Goal: Information Seeking & Learning: Learn about a topic

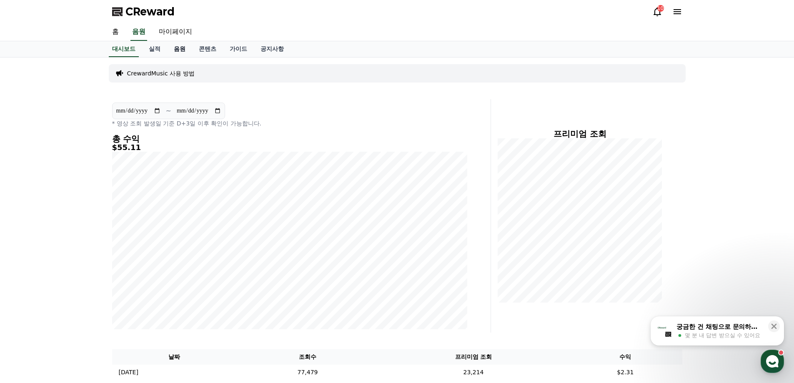
click at [176, 49] on link "음원" at bounding box center [179, 49] width 25 height 16
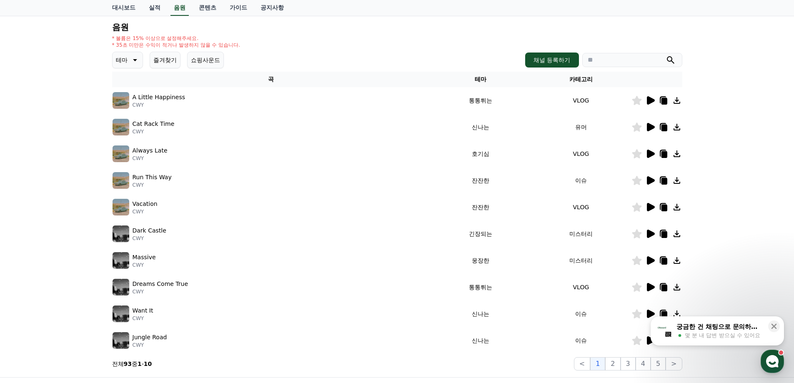
scroll to position [167, 0]
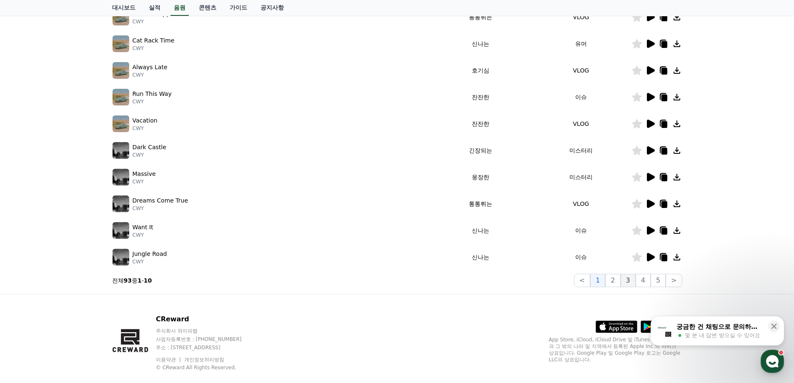
click at [631, 281] on button "3" at bounding box center [628, 280] width 15 height 13
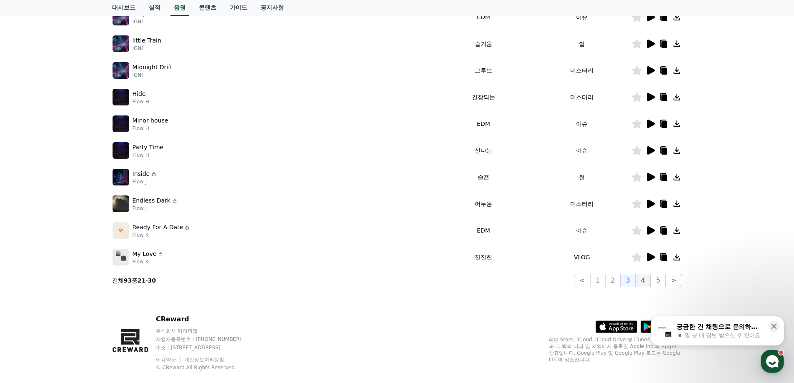
click at [645, 280] on button "4" at bounding box center [643, 280] width 15 height 13
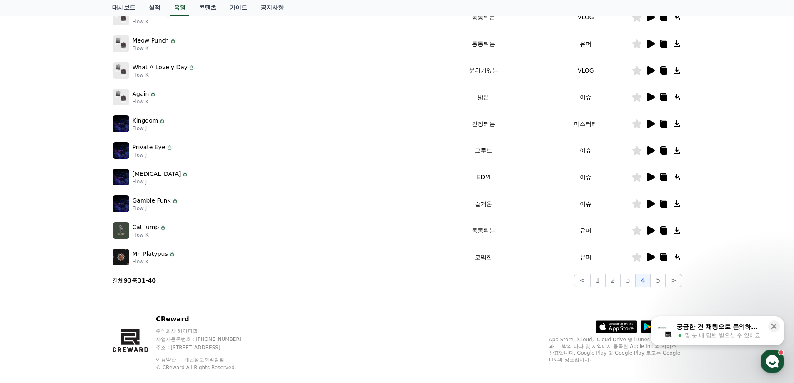
scroll to position [125, 0]
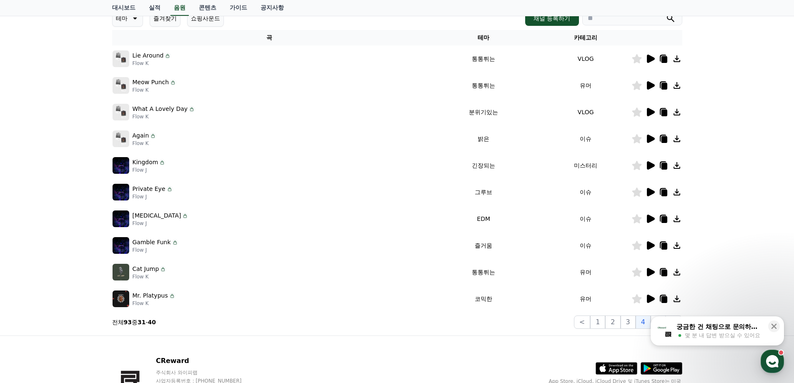
click at [653, 61] on icon at bounding box center [650, 59] width 10 height 10
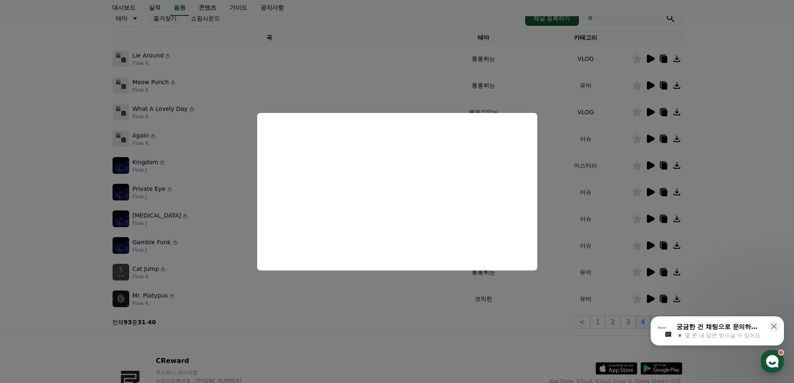
click at [743, 128] on button "close modal" at bounding box center [397, 191] width 794 height 383
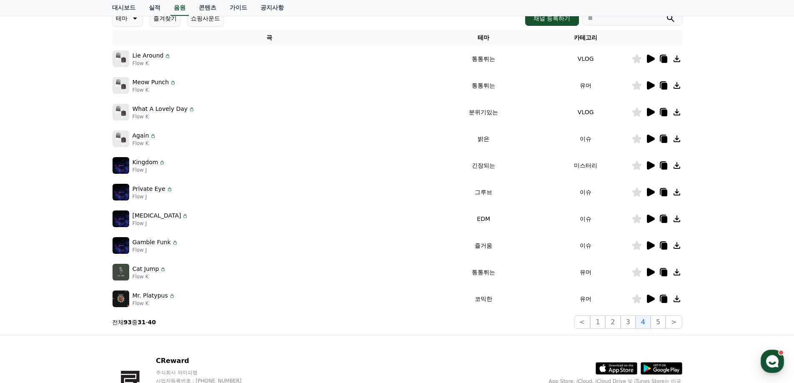
scroll to position [83, 0]
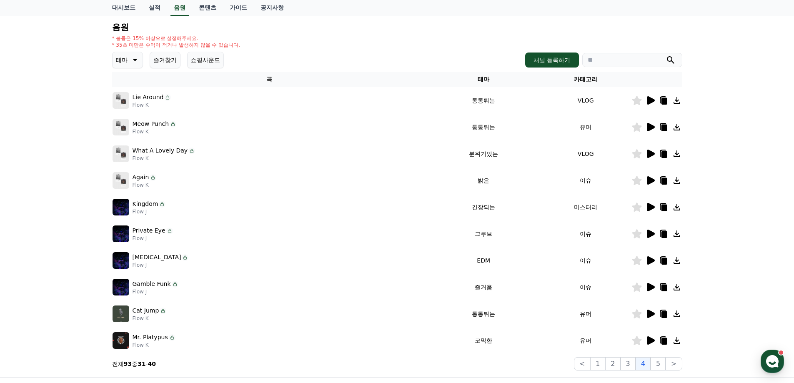
click at [477, 80] on th "테마" at bounding box center [483, 79] width 113 height 15
click at [131, 62] on icon at bounding box center [134, 60] width 10 height 10
click at [133, 135] on div "전체 환상적인 호기심 어두운 밝은 통통튀는 신나는 반전 웅장한 드라마틱 즐거움 분위기있는 EDM 그루브 슬픈 잔잔한 귀여운 감동적인 긴장되는 …" at bounding box center [131, 79] width 36 height 430
click at [125, 133] on button "EDM" at bounding box center [123, 134] width 20 height 18
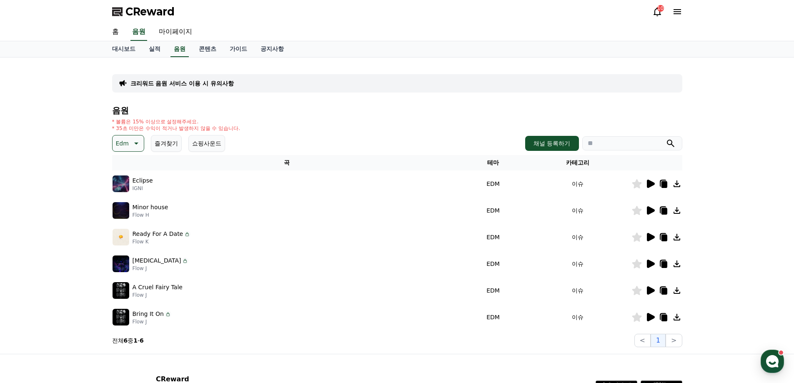
scroll to position [42, 0]
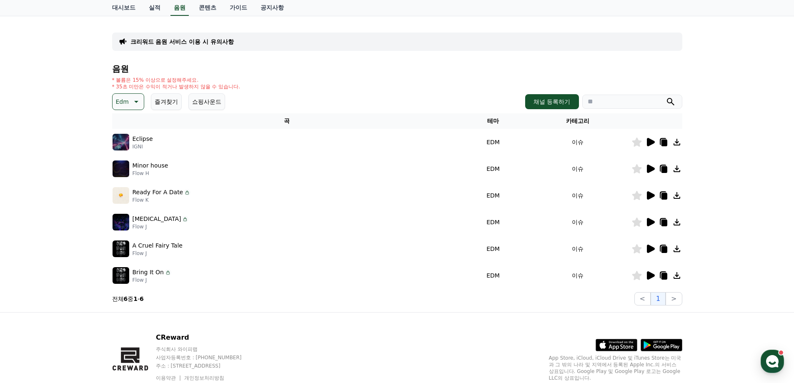
click at [651, 196] on icon at bounding box center [651, 195] width 8 height 8
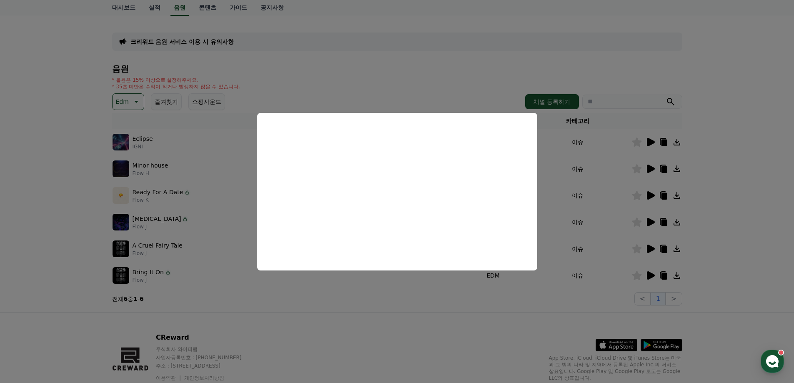
click at [739, 219] on button "close modal" at bounding box center [397, 191] width 794 height 383
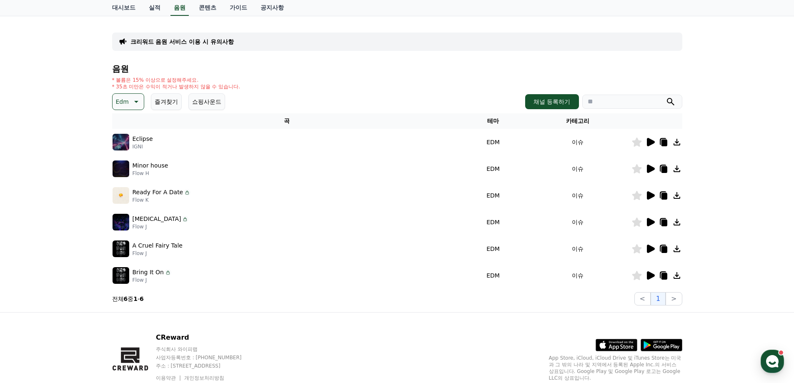
click at [653, 221] on icon at bounding box center [651, 222] width 8 height 8
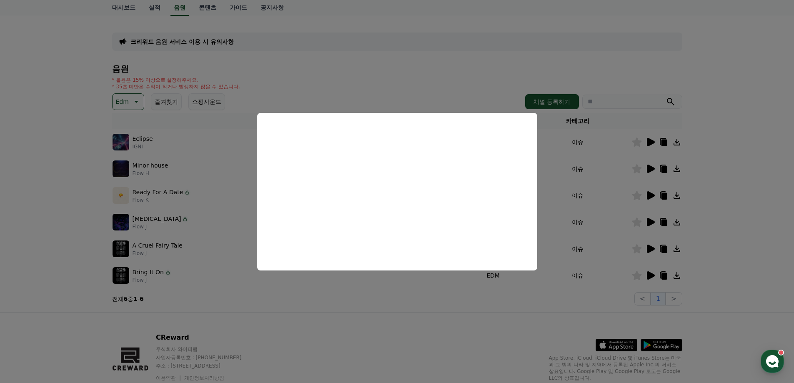
click at [698, 237] on button "close modal" at bounding box center [397, 191] width 794 height 383
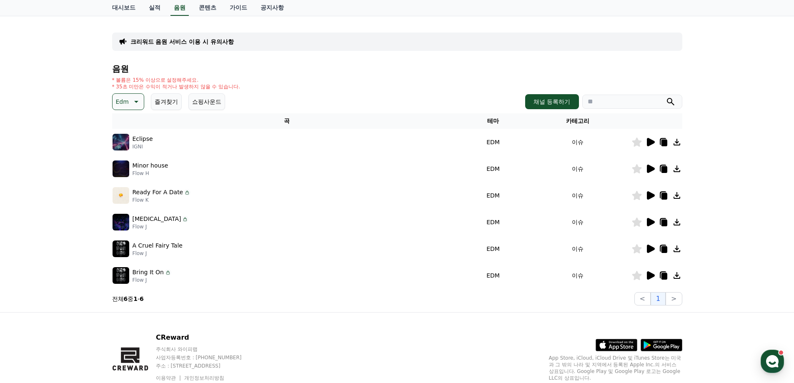
click at [655, 275] on div at bounding box center [657, 276] width 50 height 10
click at [652, 274] on icon at bounding box center [651, 275] width 8 height 8
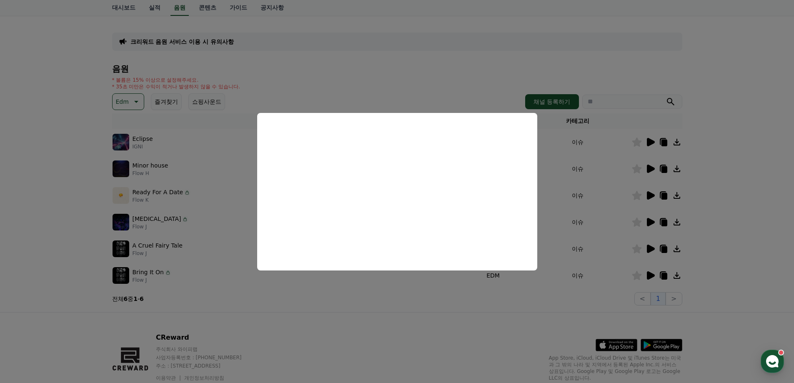
click at [713, 246] on button "close modal" at bounding box center [397, 191] width 794 height 383
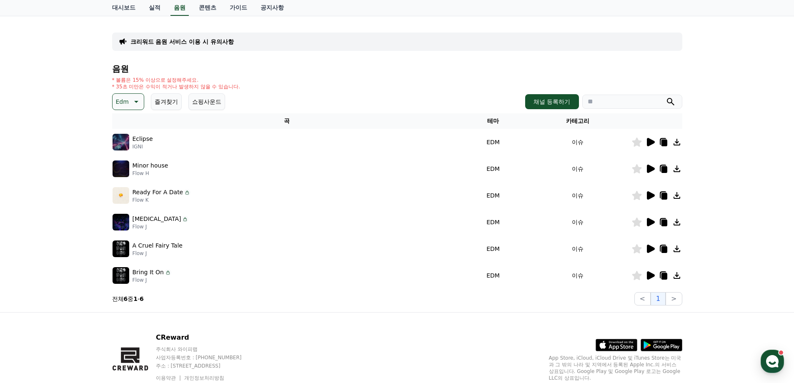
click at [128, 104] on button "Edm" at bounding box center [128, 101] width 32 height 17
click at [131, 188] on button "그루브" at bounding box center [125, 187] width 24 height 18
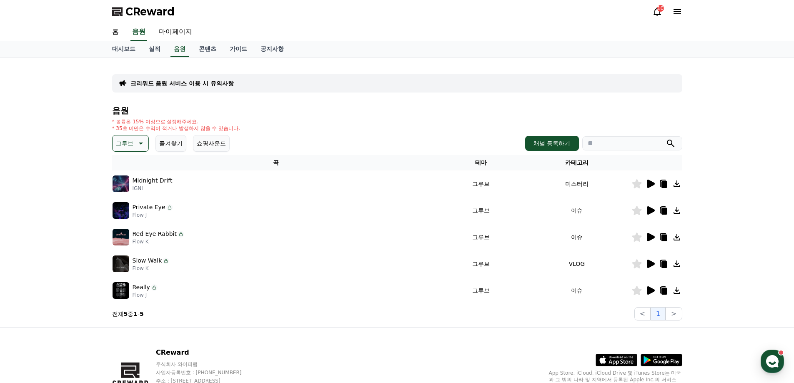
click at [651, 214] on icon at bounding box center [650, 211] width 10 height 10
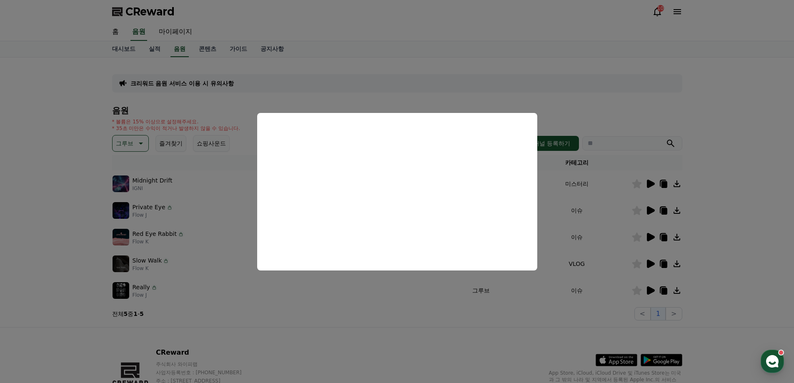
drag, startPoint x: 737, startPoint y: 246, endPoint x: 733, endPoint y: 246, distance: 4.2
click at [736, 246] on button "close modal" at bounding box center [397, 191] width 794 height 383
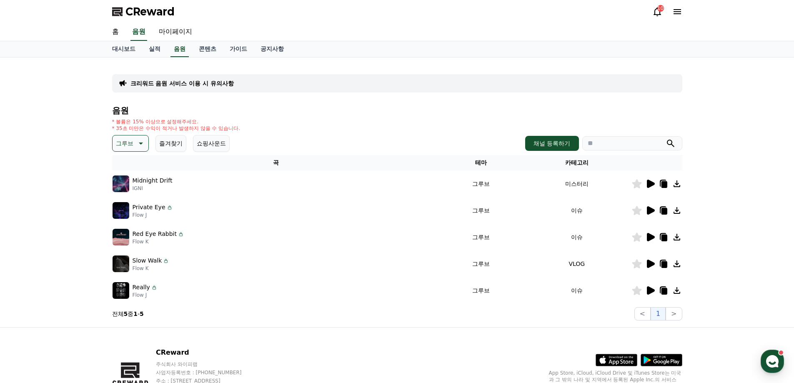
click at [647, 236] on icon at bounding box center [651, 237] width 8 height 8
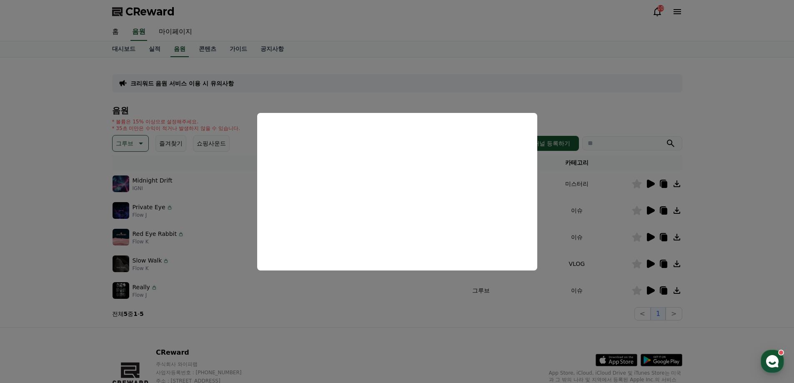
click at [717, 242] on button "close modal" at bounding box center [397, 191] width 794 height 383
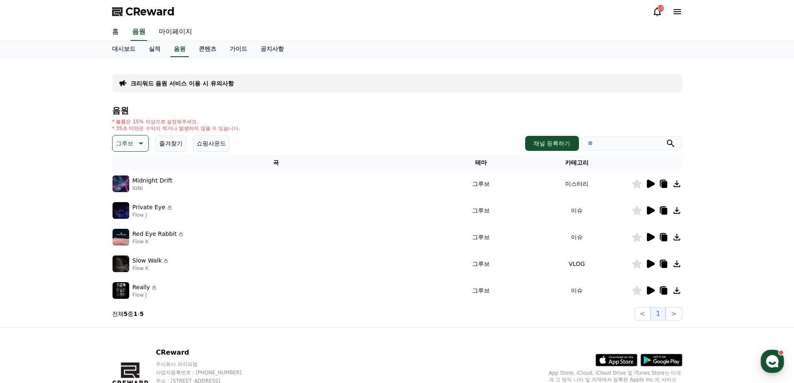
click at [650, 291] on icon at bounding box center [651, 290] width 8 height 8
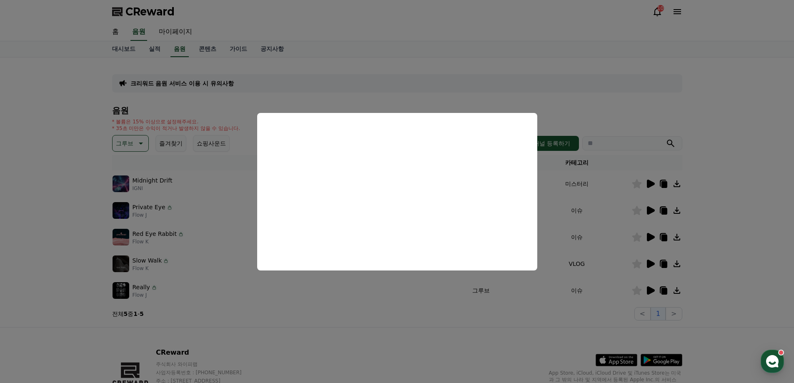
click at [719, 233] on button "close modal" at bounding box center [397, 191] width 794 height 383
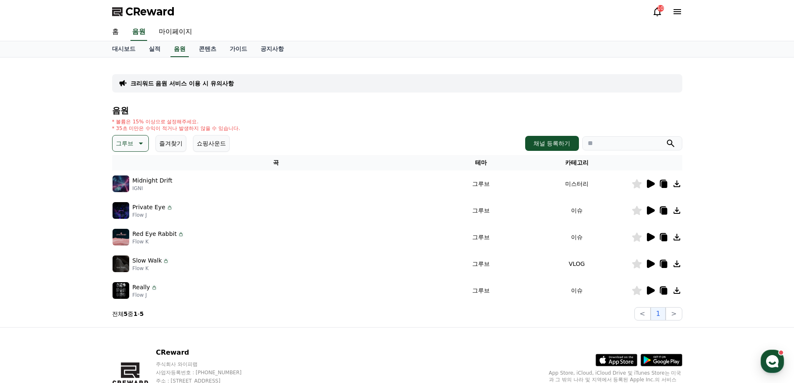
click at [133, 149] on button "그루브" at bounding box center [130, 143] width 37 height 17
click at [138, 181] on button "환상적인" at bounding box center [128, 180] width 30 height 18
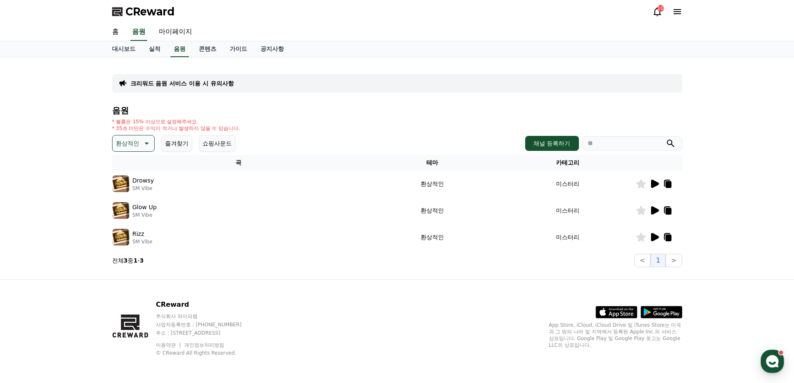
click at [136, 145] on p "환상적인" at bounding box center [127, 144] width 23 height 12
click at [136, 188] on button "통통튀는" at bounding box center [128, 190] width 30 height 18
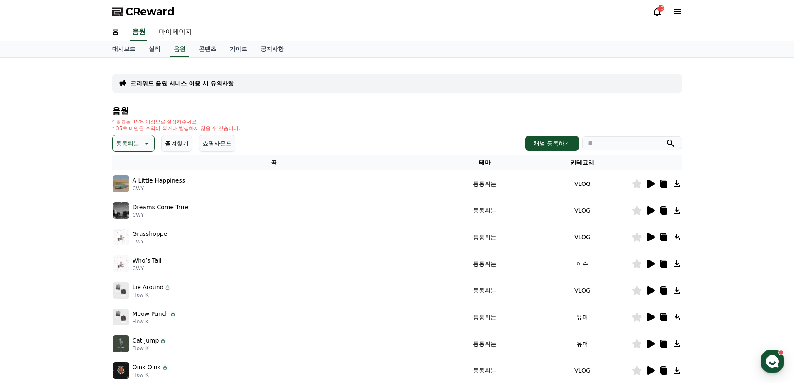
scroll to position [83, 0]
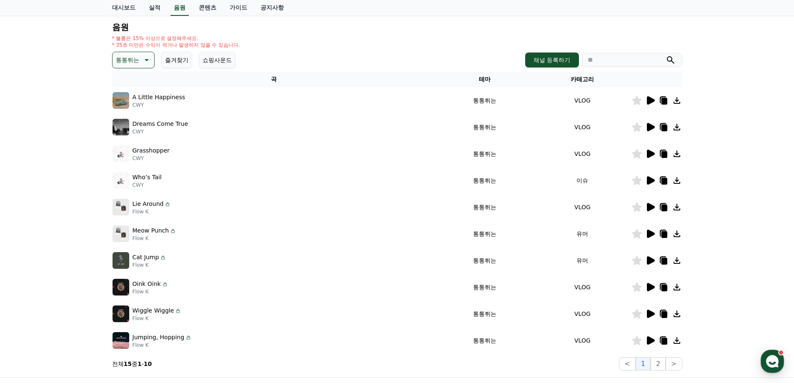
click at [652, 211] on icon at bounding box center [650, 207] width 10 height 10
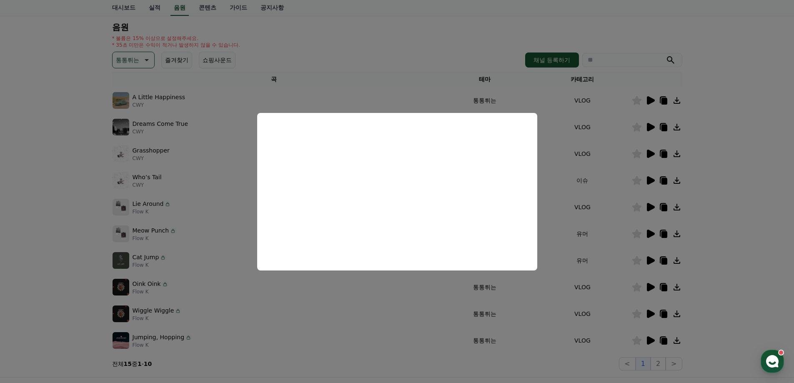
click at [758, 219] on button "close modal" at bounding box center [397, 191] width 794 height 383
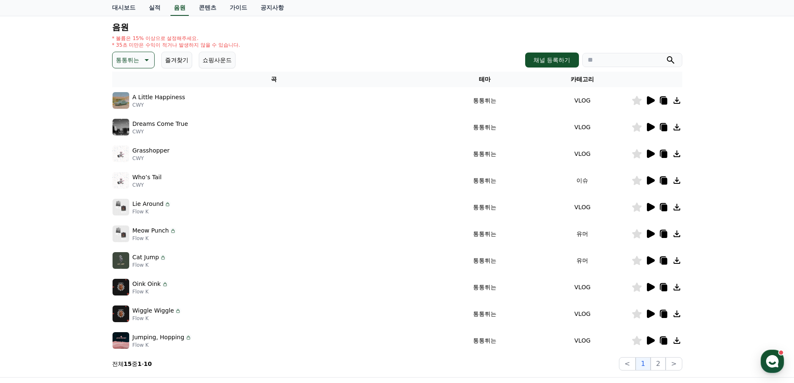
click at [648, 286] on icon at bounding box center [651, 287] width 8 height 8
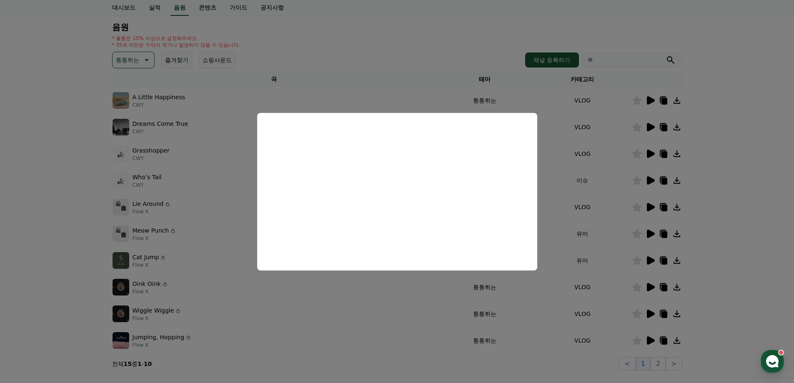
click at [730, 177] on button "close modal" at bounding box center [397, 191] width 794 height 383
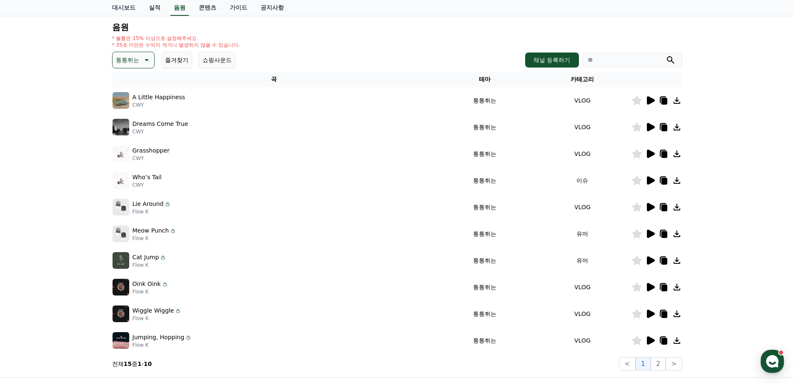
click at [123, 61] on p "통통튀는" at bounding box center [127, 60] width 23 height 12
click at [129, 108] on button "반전" at bounding box center [122, 109] width 18 height 18
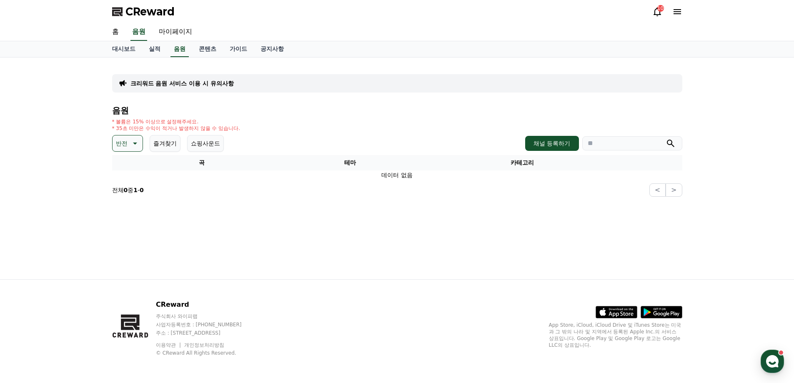
click at [134, 143] on icon at bounding box center [135, 144] width 4 height 2
click at [128, 233] on button "코믹한" at bounding box center [125, 234] width 24 height 18
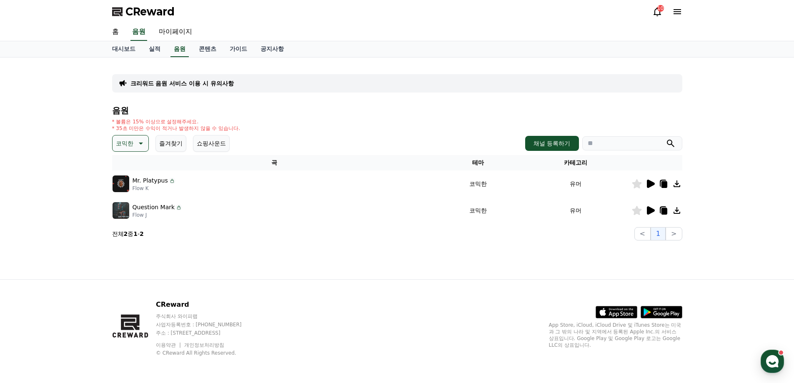
click at [651, 187] on icon at bounding box center [650, 184] width 10 height 10
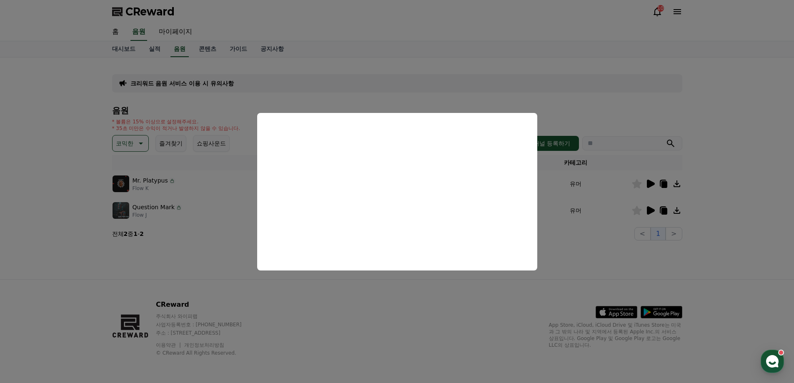
click at [723, 234] on button "close modal" at bounding box center [397, 191] width 794 height 383
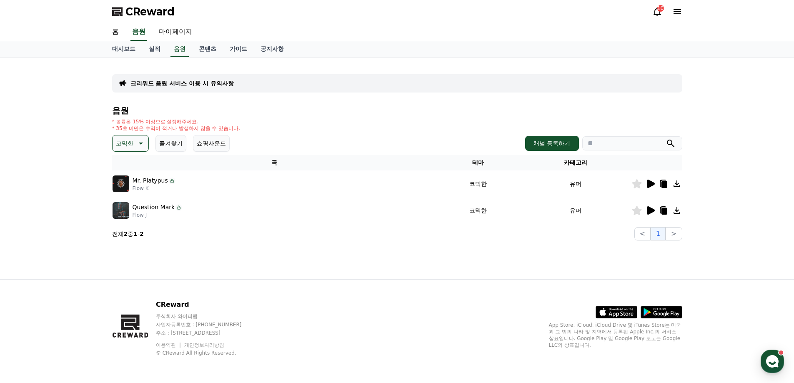
click at [650, 211] on icon at bounding box center [651, 210] width 8 height 8
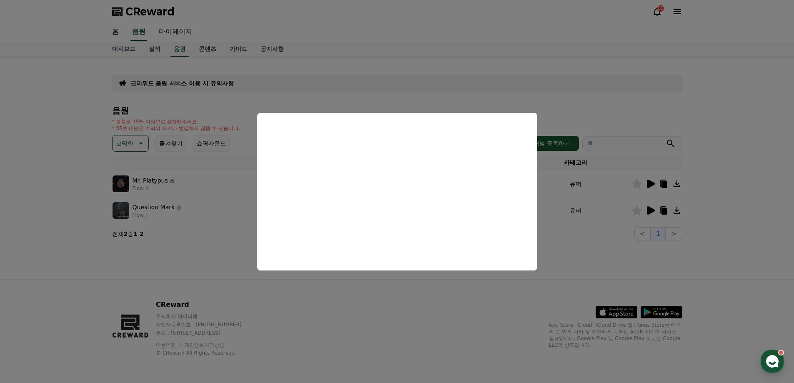
click at [728, 231] on button "close modal" at bounding box center [397, 191] width 794 height 383
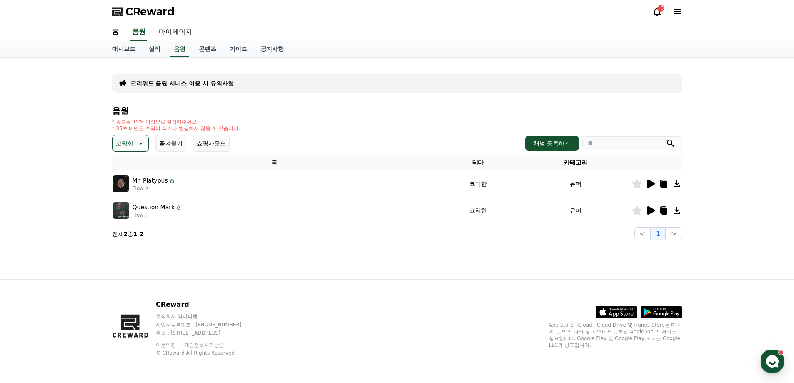
click at [126, 142] on p "코믹한" at bounding box center [125, 144] width 18 height 12
click at [133, 216] on div "전체 환상적인 호기심 어두운 밝은 통통튀는 신나는 반전 웅장한 드라마틱 즐거움 분위기있는 EDM 그루브 슬픈 잔잔한 귀여운 감동적인 긴장되는 …" at bounding box center [131, 163] width 36 height 430
click at [131, 220] on button "EDM" at bounding box center [123, 217] width 20 height 18
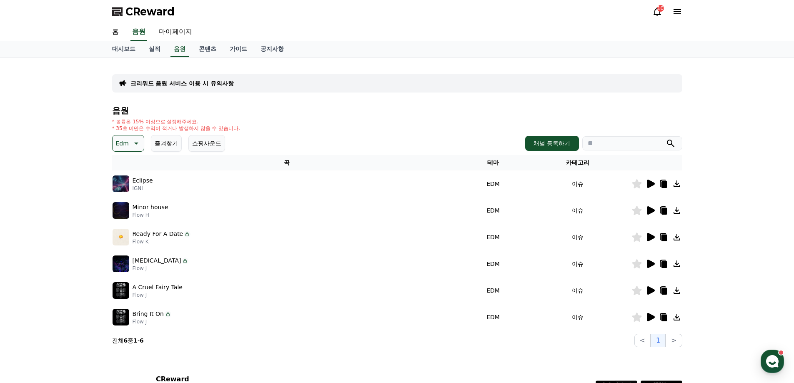
click at [653, 316] on icon at bounding box center [651, 317] width 8 height 8
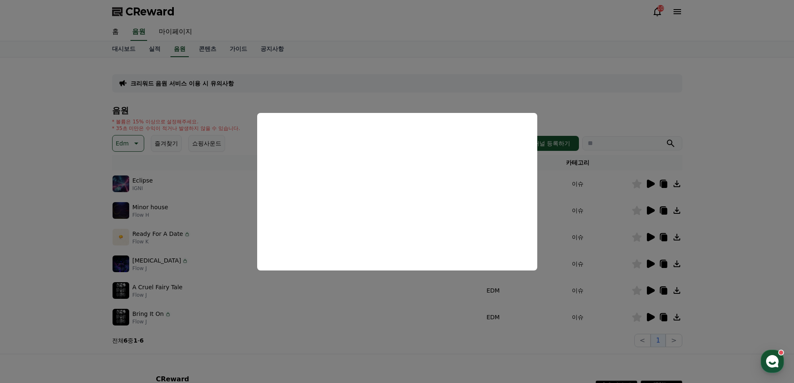
click at [765, 247] on button "close modal" at bounding box center [397, 191] width 794 height 383
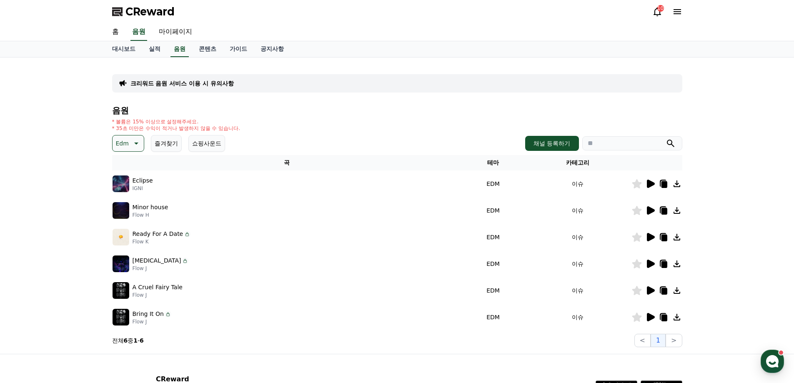
click at [653, 264] on icon at bounding box center [651, 264] width 8 height 8
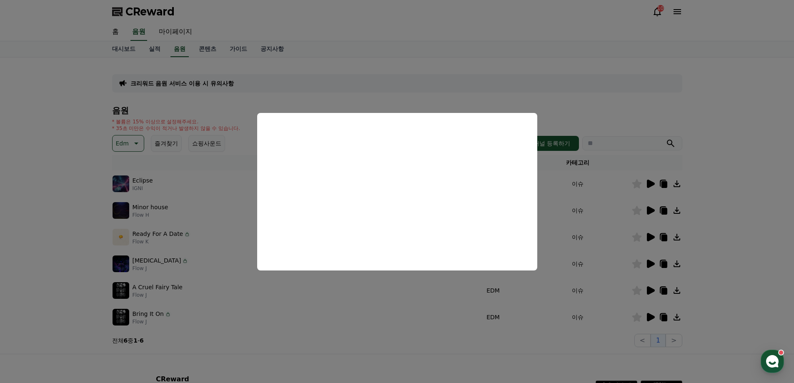
click at [713, 263] on button "close modal" at bounding box center [397, 191] width 794 height 383
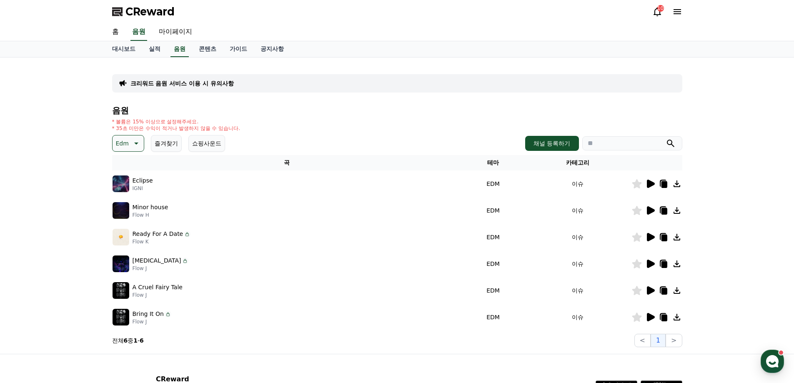
click at [665, 264] on icon at bounding box center [664, 264] width 6 height 7
